Goal: Information Seeking & Learning: Learn about a topic

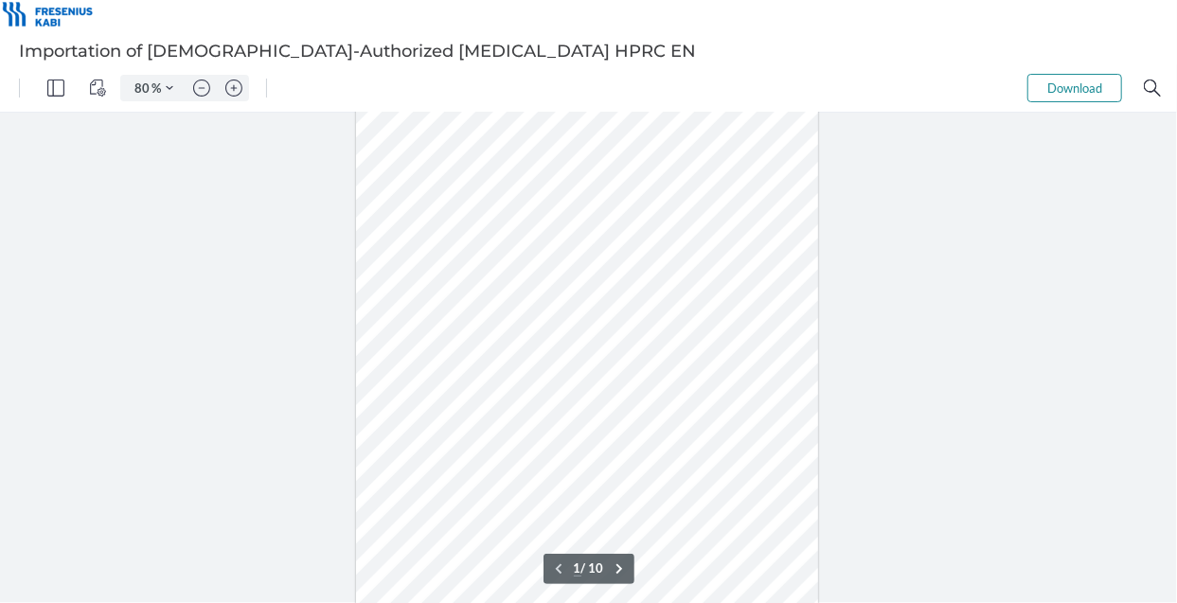
type input "88"
type input "1"
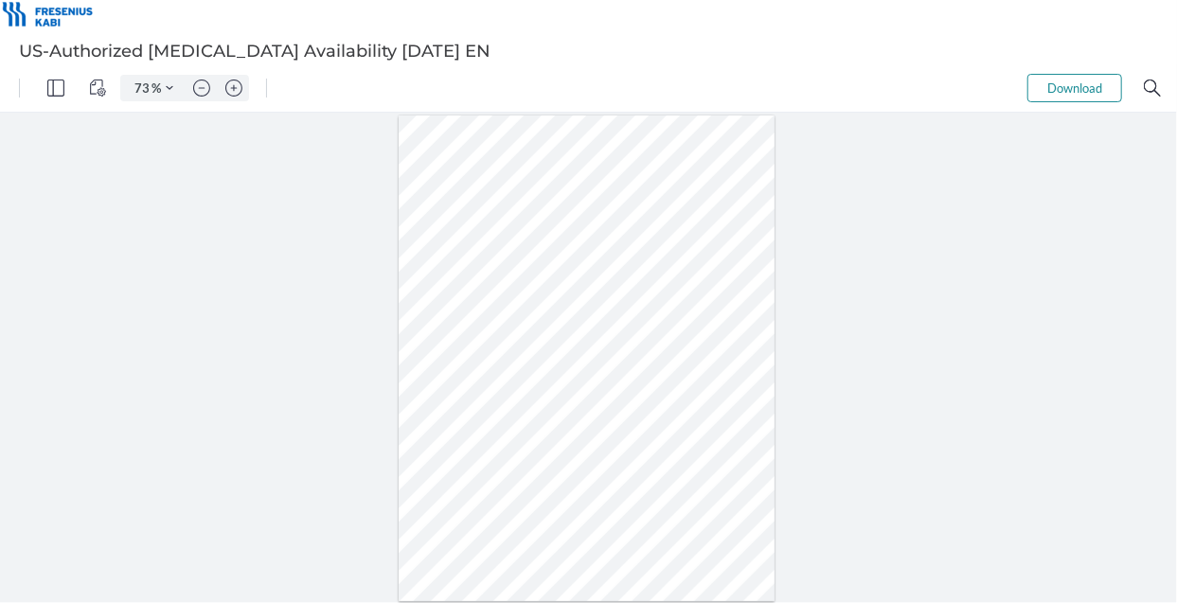
type input "80"
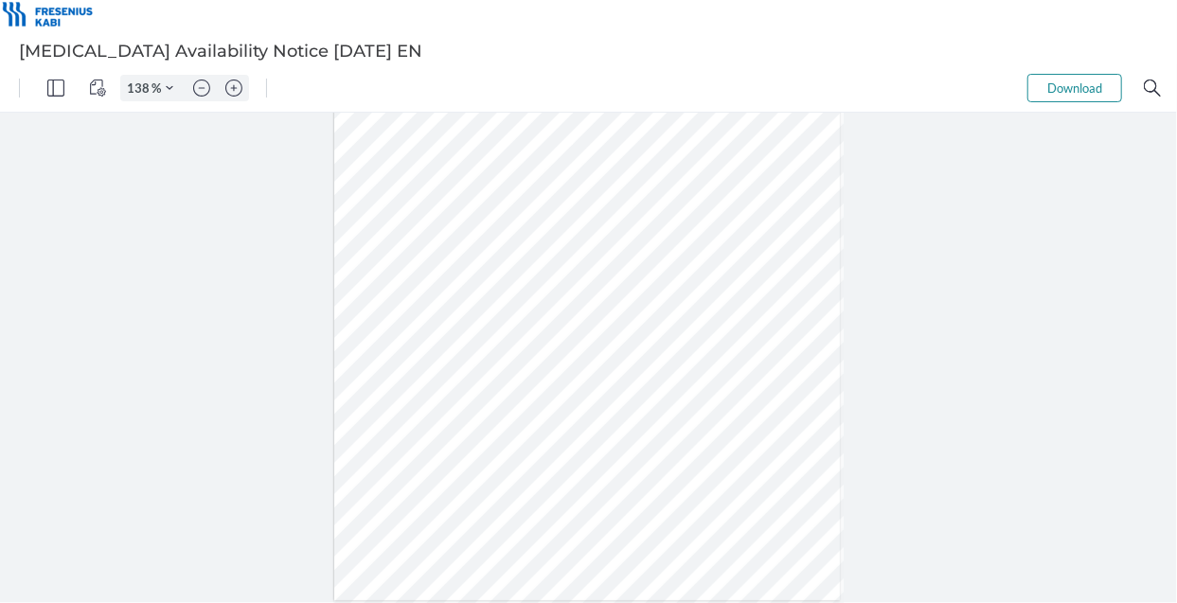
type input "163"
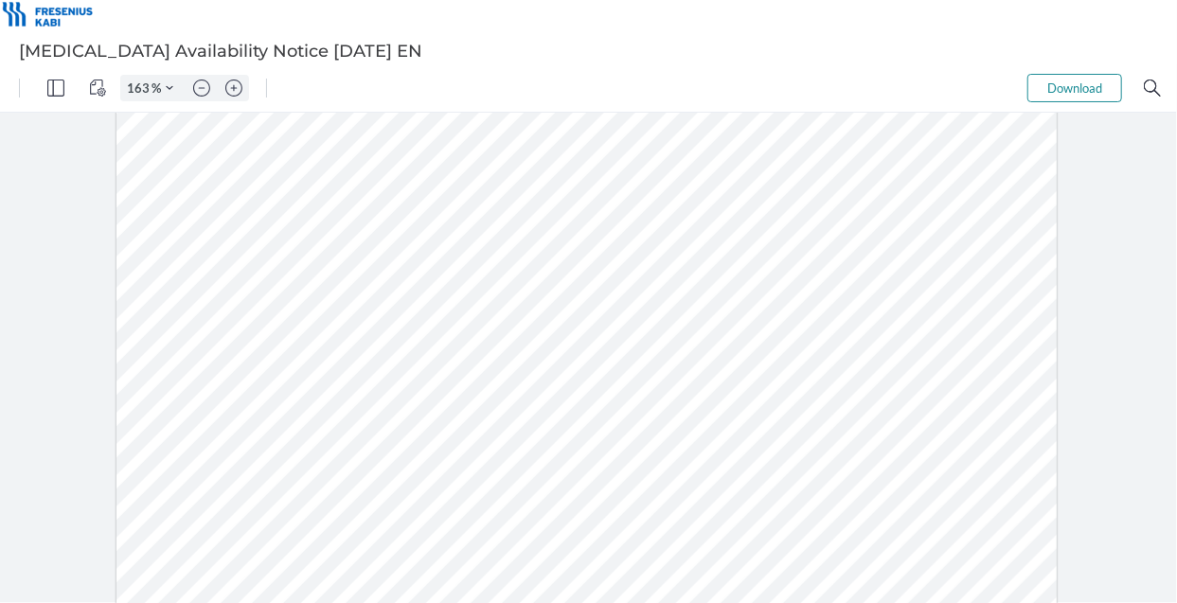
scroll to position [427, 0]
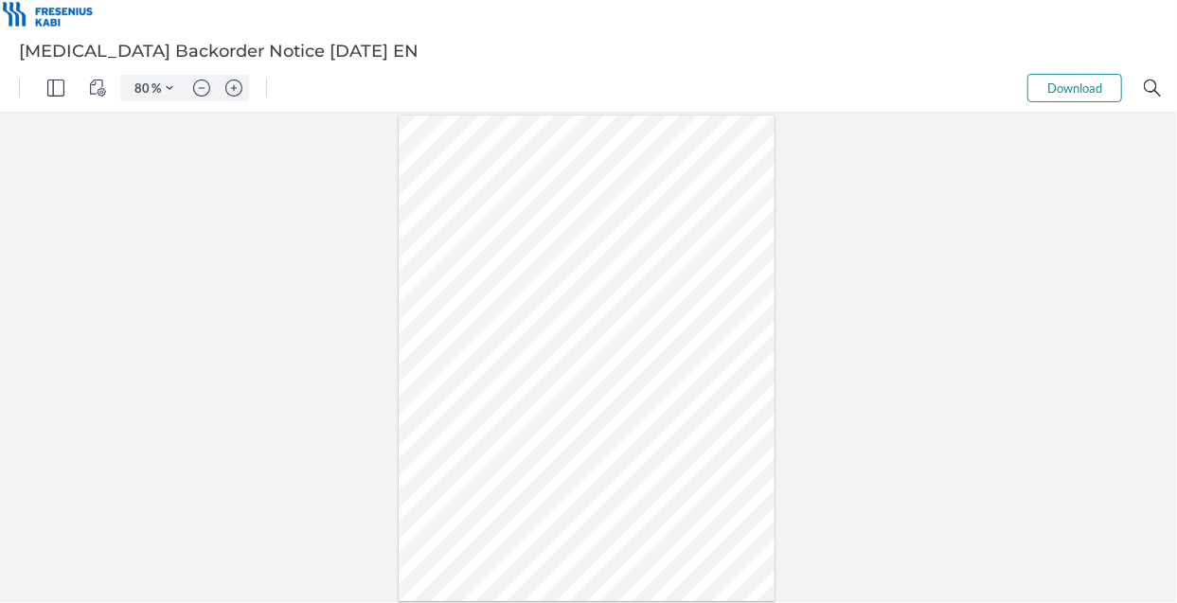
scroll to position [38, 0]
type input "88"
click at [653, 292] on div at bounding box center [587, 272] width 507 height 655
